Goal: Download file/media

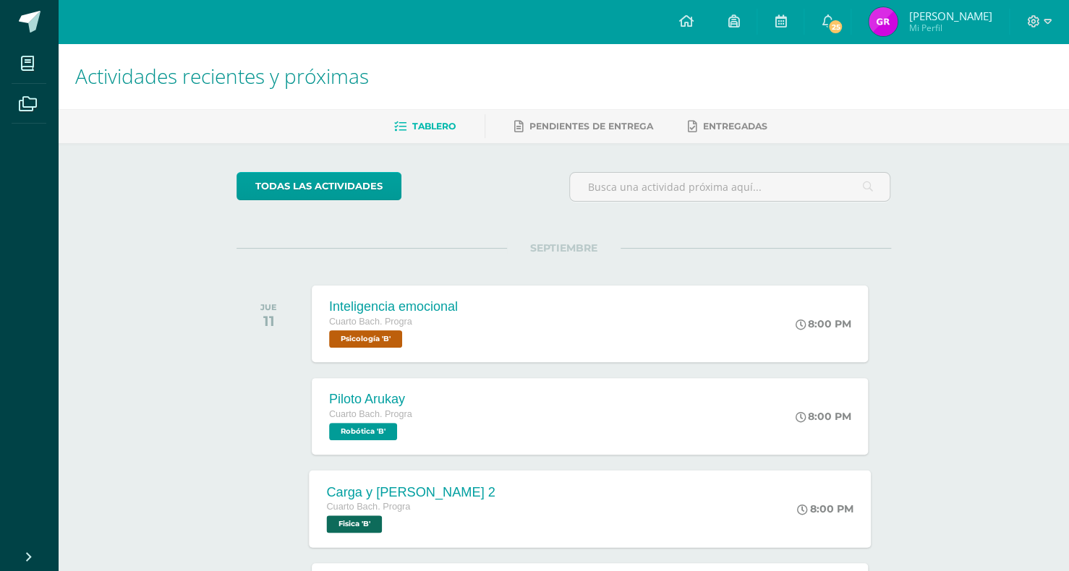
click at [479, 496] on div "Carga y [PERSON_NAME] 2 Cuarto [PERSON_NAME]. Progra Fisica 'B' 8:00 PM Carga y…" at bounding box center [590, 508] width 562 height 77
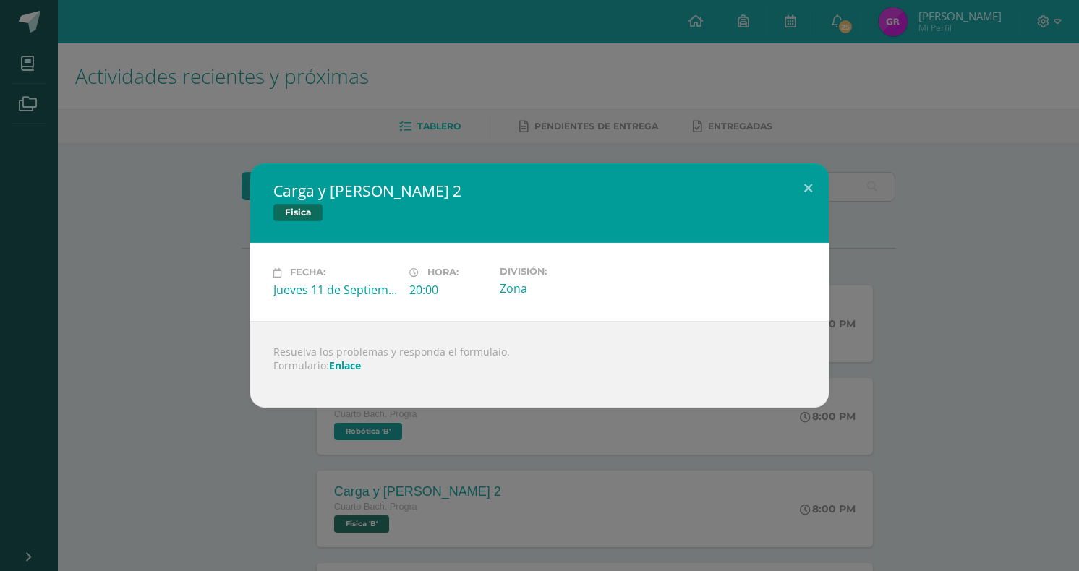
click at [347, 369] on link "Enlace" at bounding box center [345, 366] width 32 height 14
click at [807, 196] on button at bounding box center [808, 187] width 41 height 49
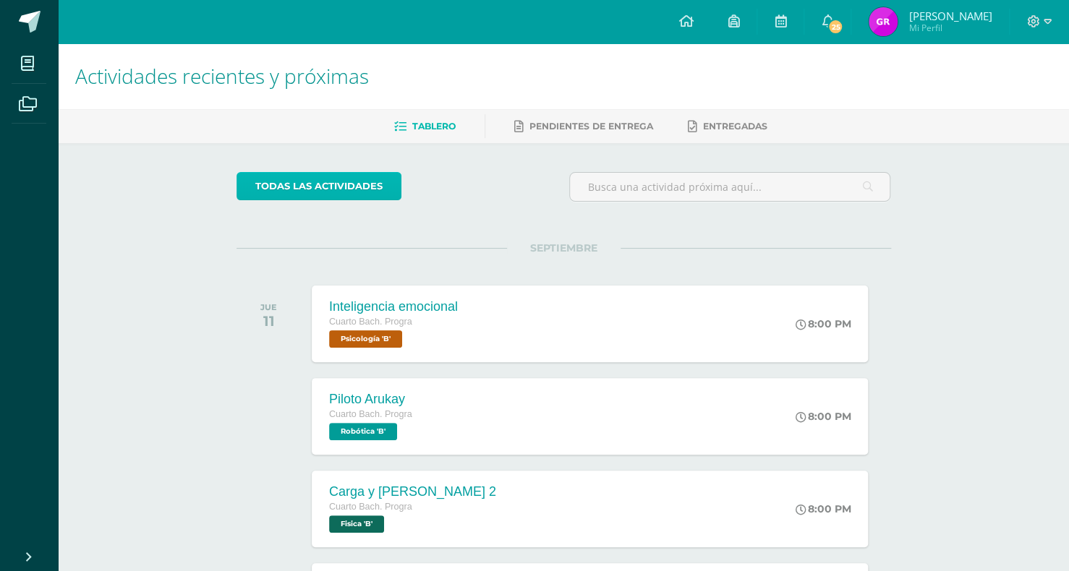
click at [352, 181] on link "todas las Actividades" at bounding box center [319, 186] width 165 height 28
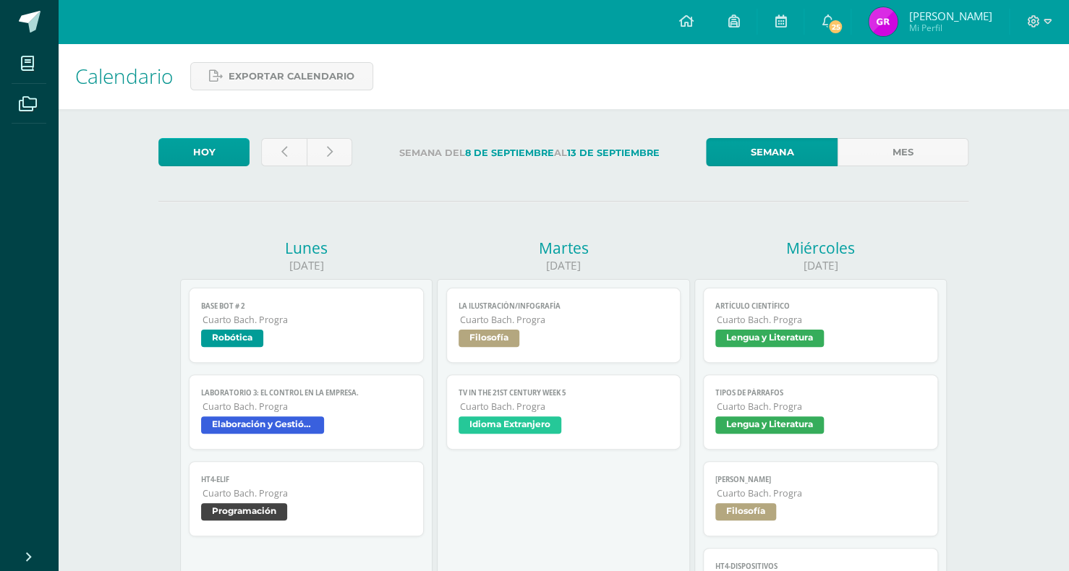
click at [328, 407] on span "Cuarto Bach. Progra" at bounding box center [307, 407] width 209 height 12
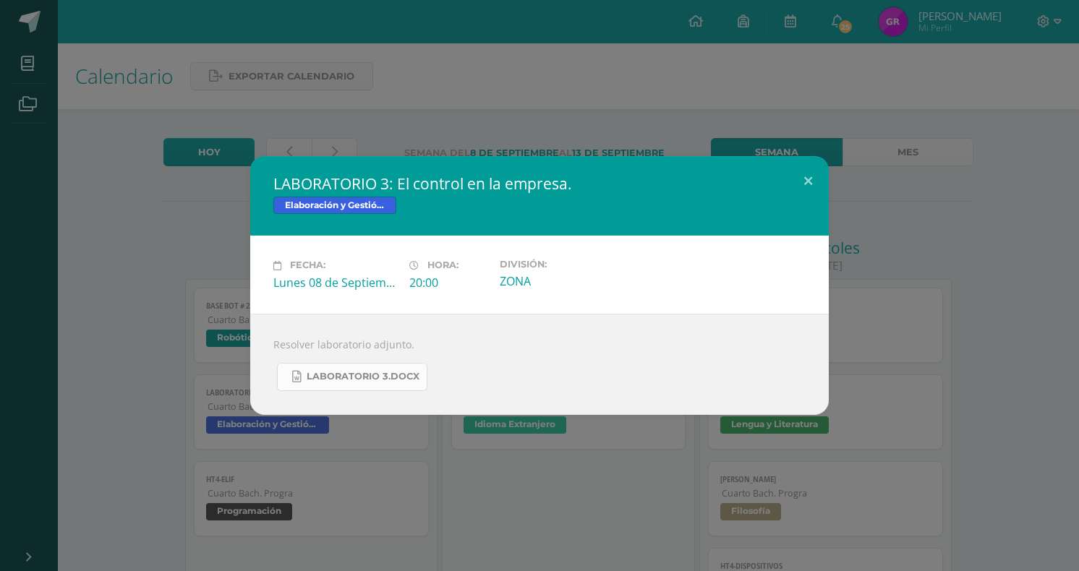
click at [364, 373] on span "LABORATORIO 3.docx" at bounding box center [363, 377] width 113 height 12
